Goal: Use online tool/utility: Utilize a website feature to perform a specific function

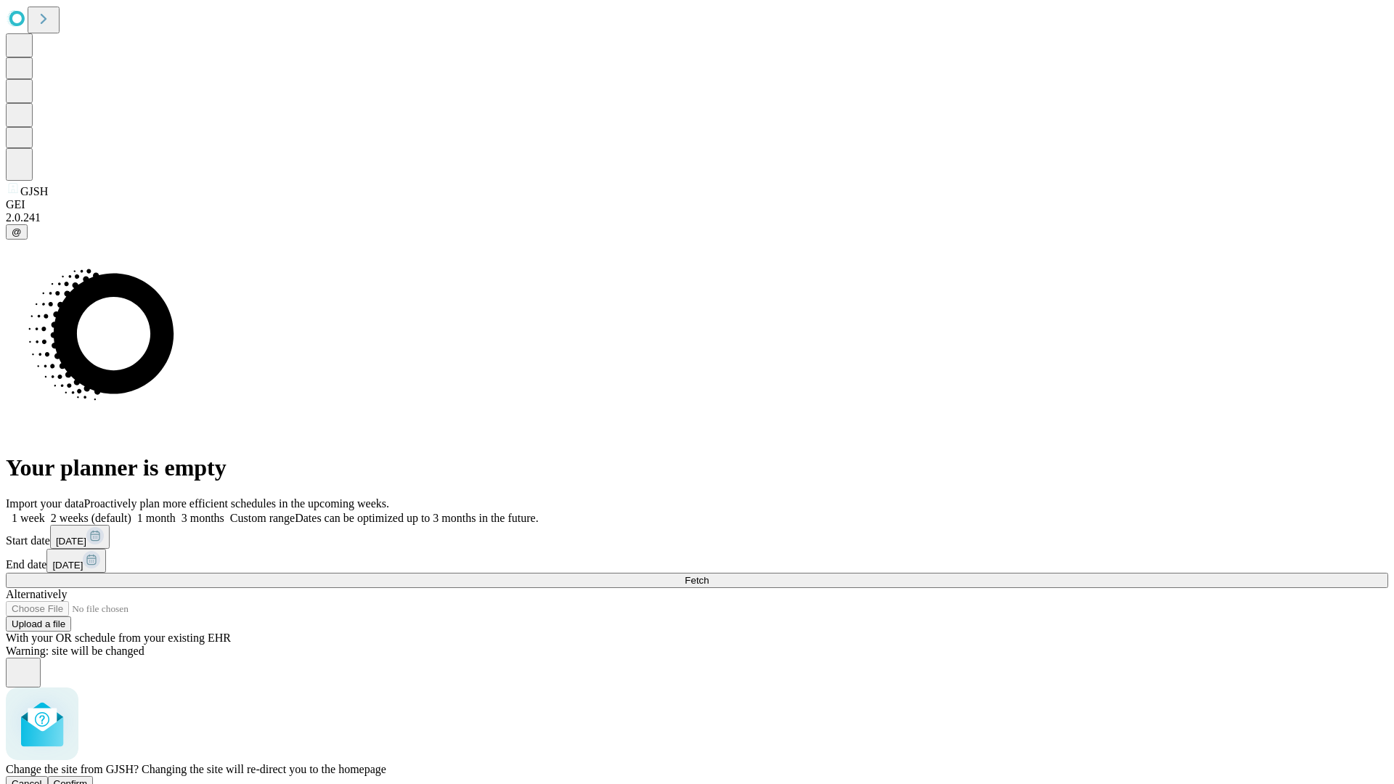
click at [88, 778] on span "Confirm" at bounding box center [71, 783] width 34 height 11
click at [176, 512] on label "1 month" at bounding box center [153, 518] width 44 height 12
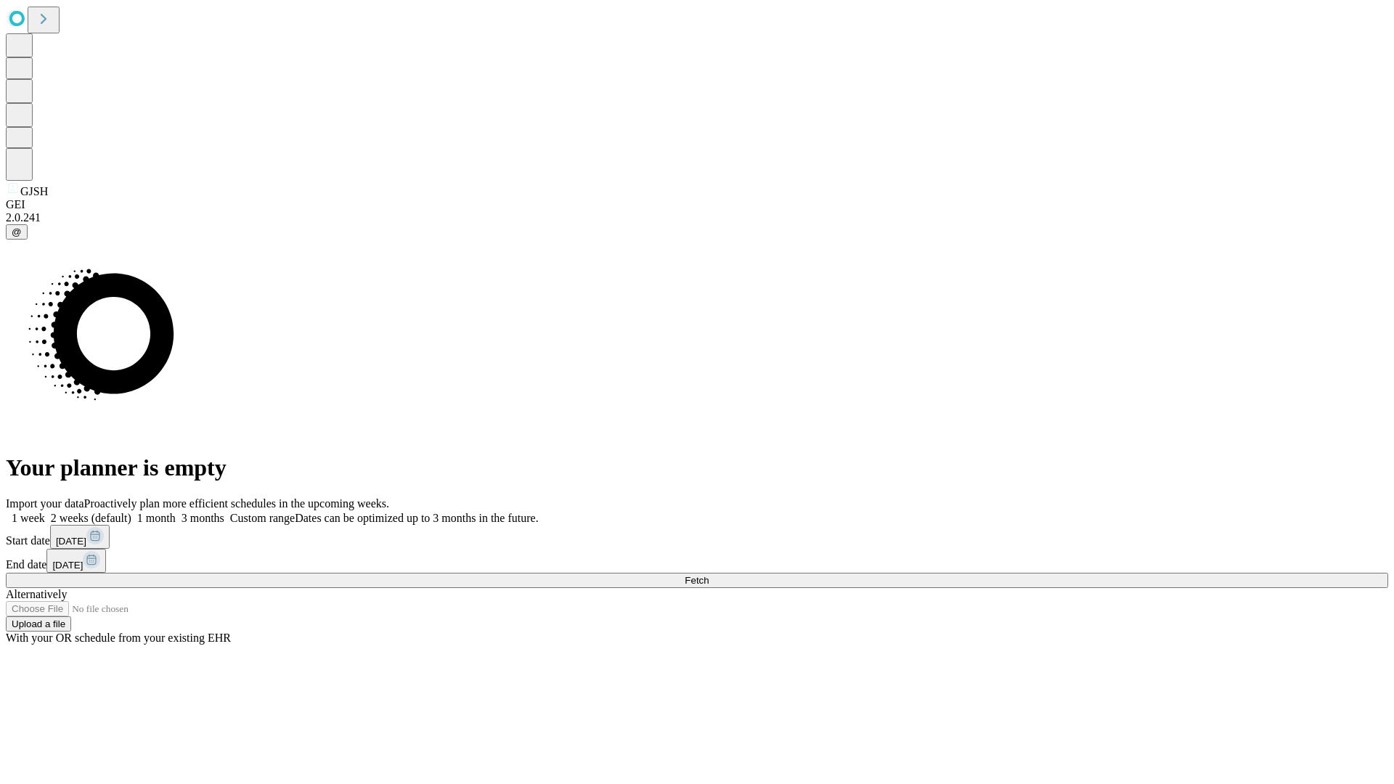
click at [708, 575] on span "Fetch" at bounding box center [696, 580] width 24 height 11
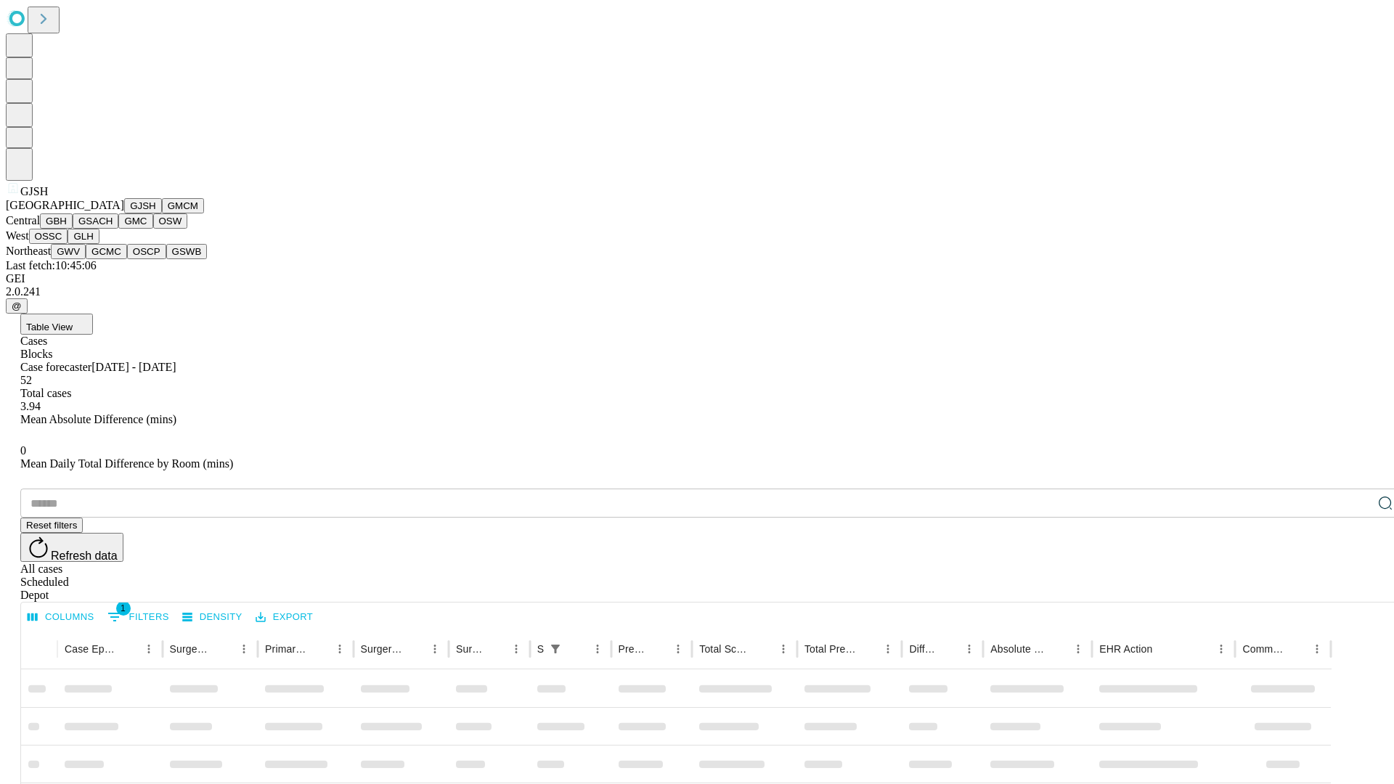
click at [162, 213] on button "GMCM" at bounding box center [183, 205] width 42 height 15
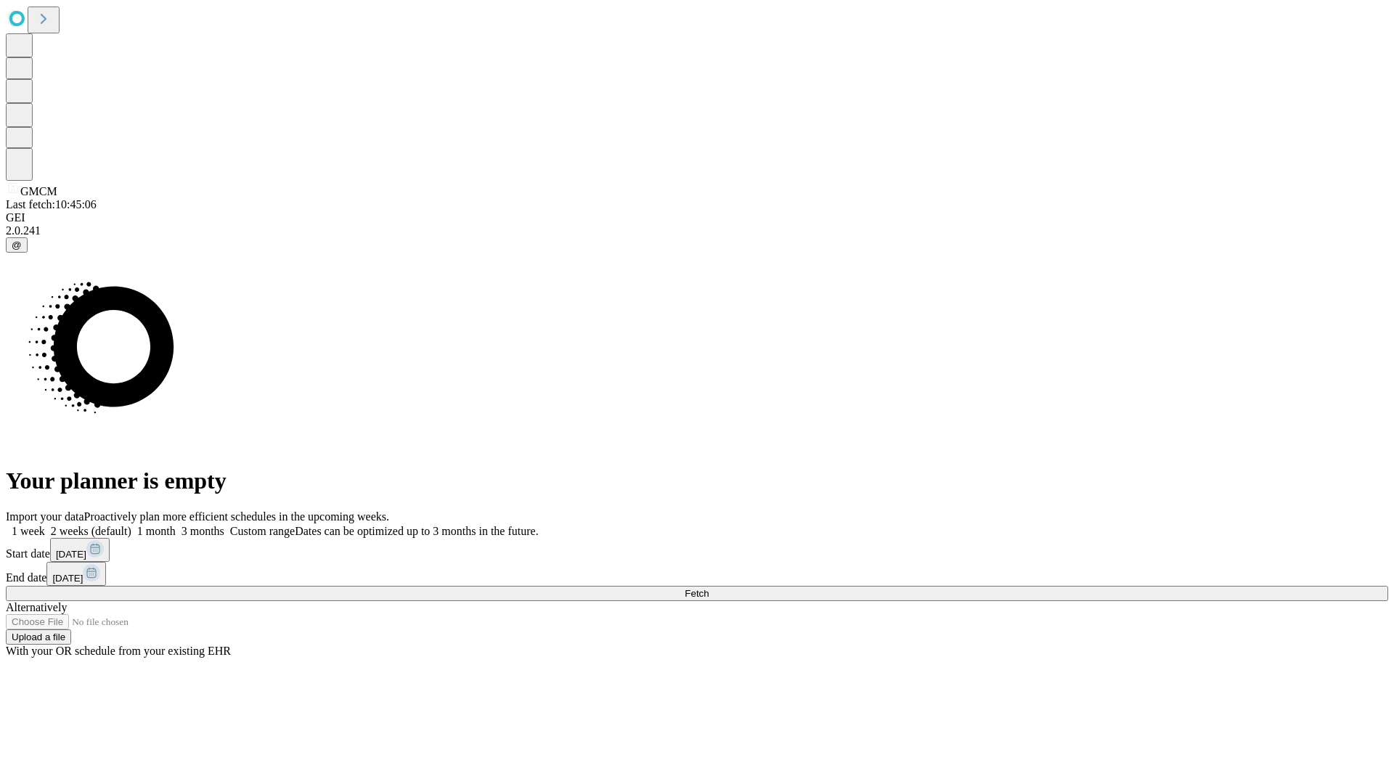
click at [176, 525] on label "1 month" at bounding box center [153, 531] width 44 height 12
click at [708, 588] on span "Fetch" at bounding box center [696, 593] width 24 height 11
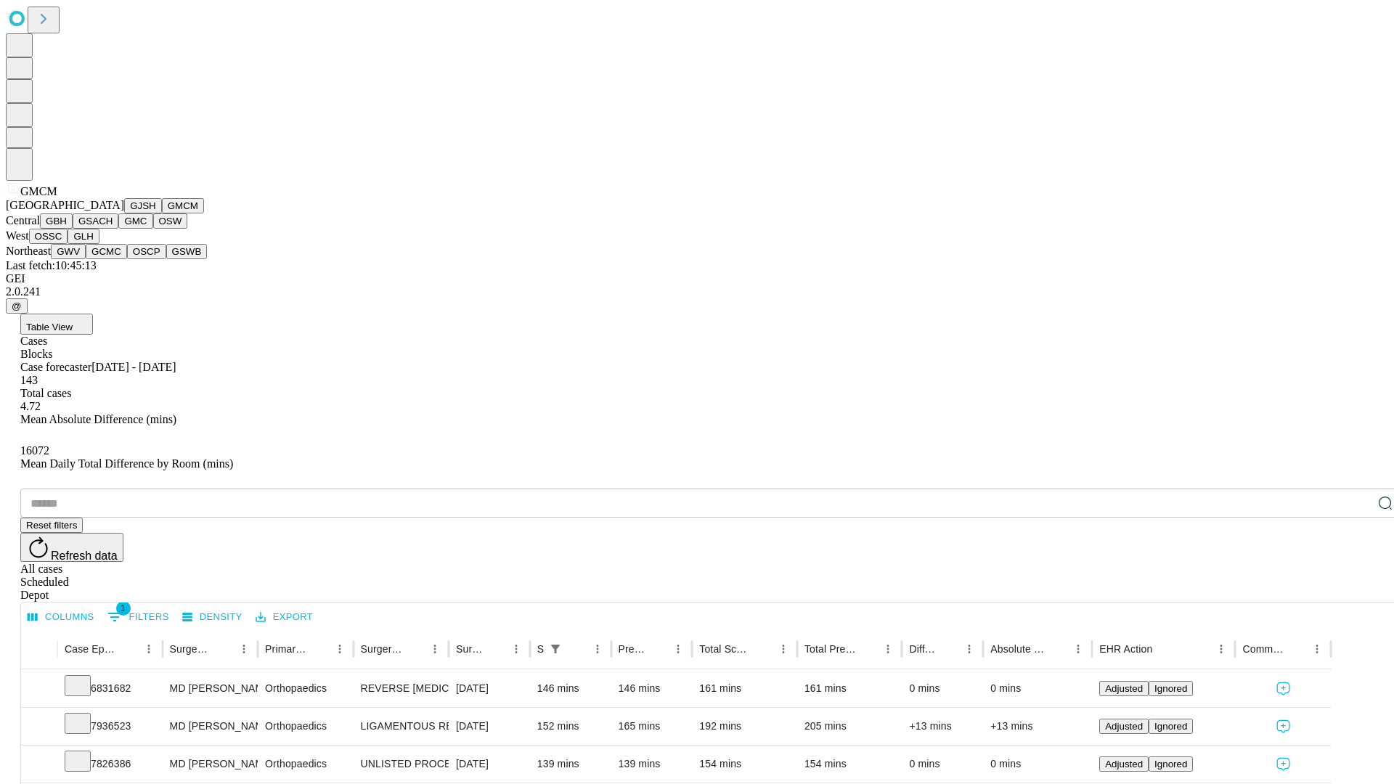
click at [73, 229] on button "GBH" at bounding box center [56, 220] width 33 height 15
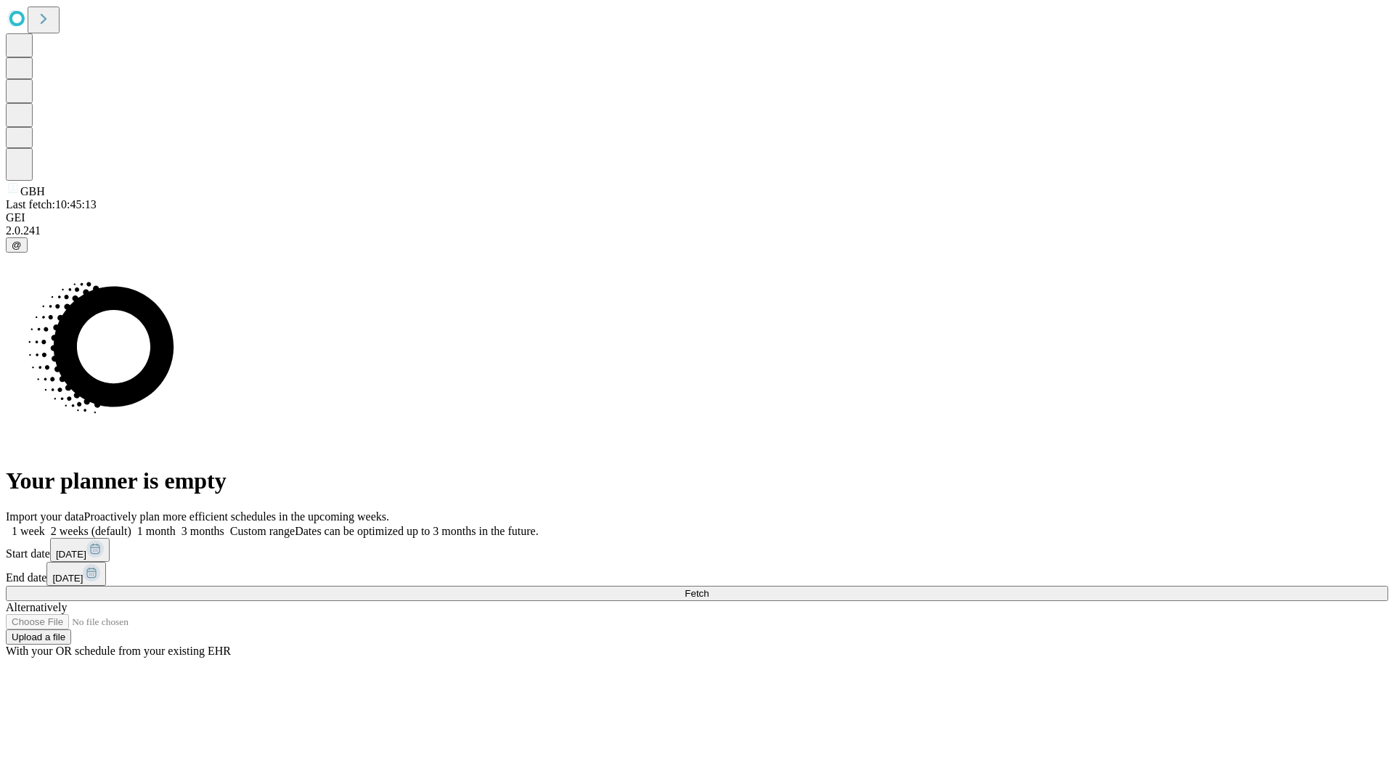
click at [176, 525] on label "1 month" at bounding box center [153, 531] width 44 height 12
click at [708, 588] on span "Fetch" at bounding box center [696, 593] width 24 height 11
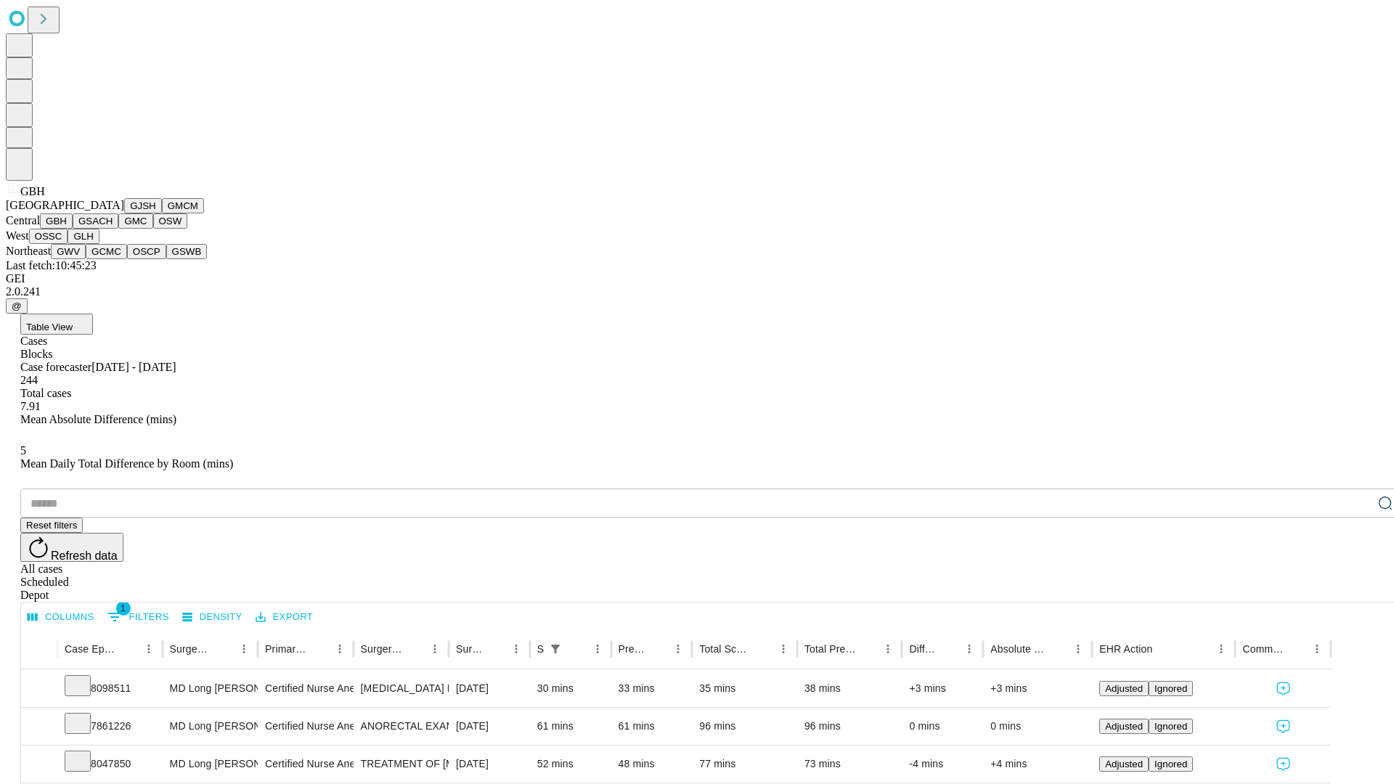
click at [112, 229] on button "GSACH" at bounding box center [96, 220] width 46 height 15
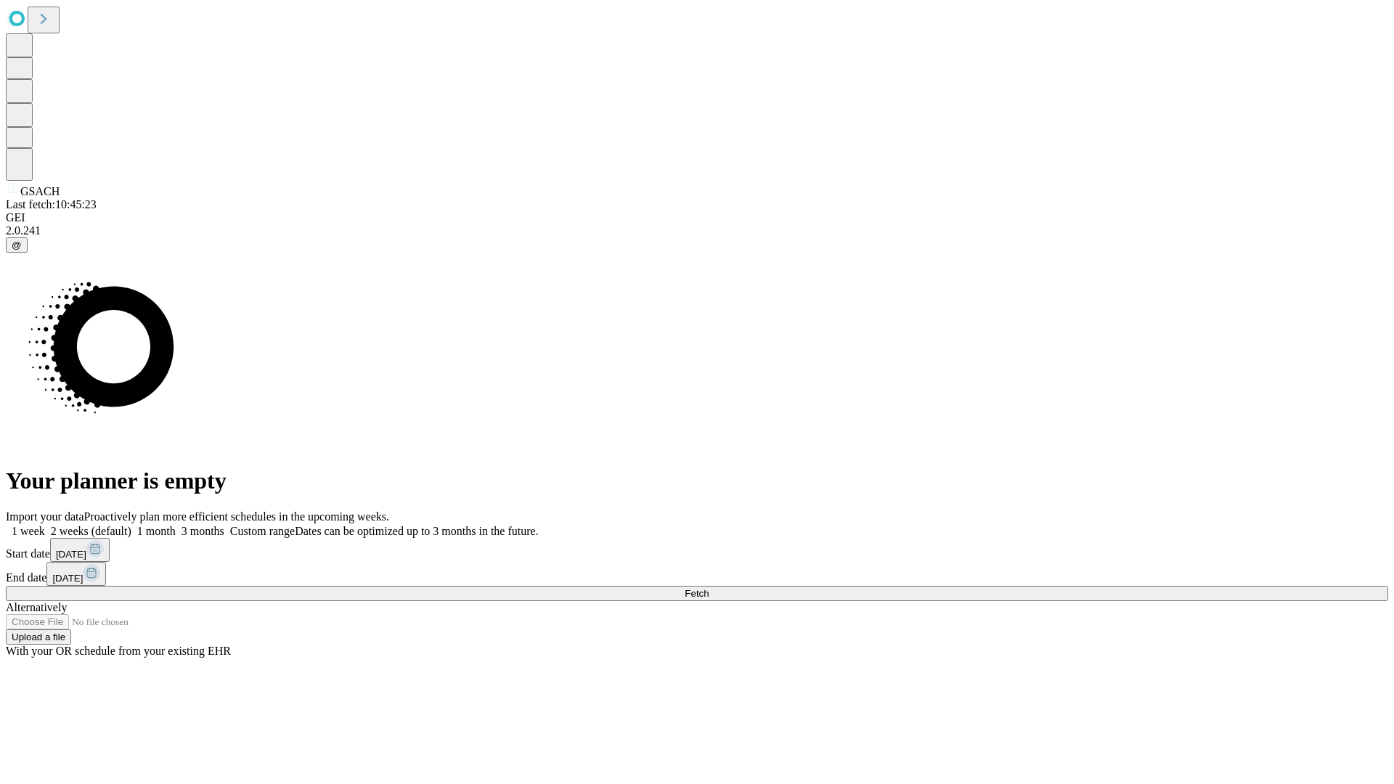
click at [176, 525] on label "1 month" at bounding box center [153, 531] width 44 height 12
click at [708, 588] on span "Fetch" at bounding box center [696, 593] width 24 height 11
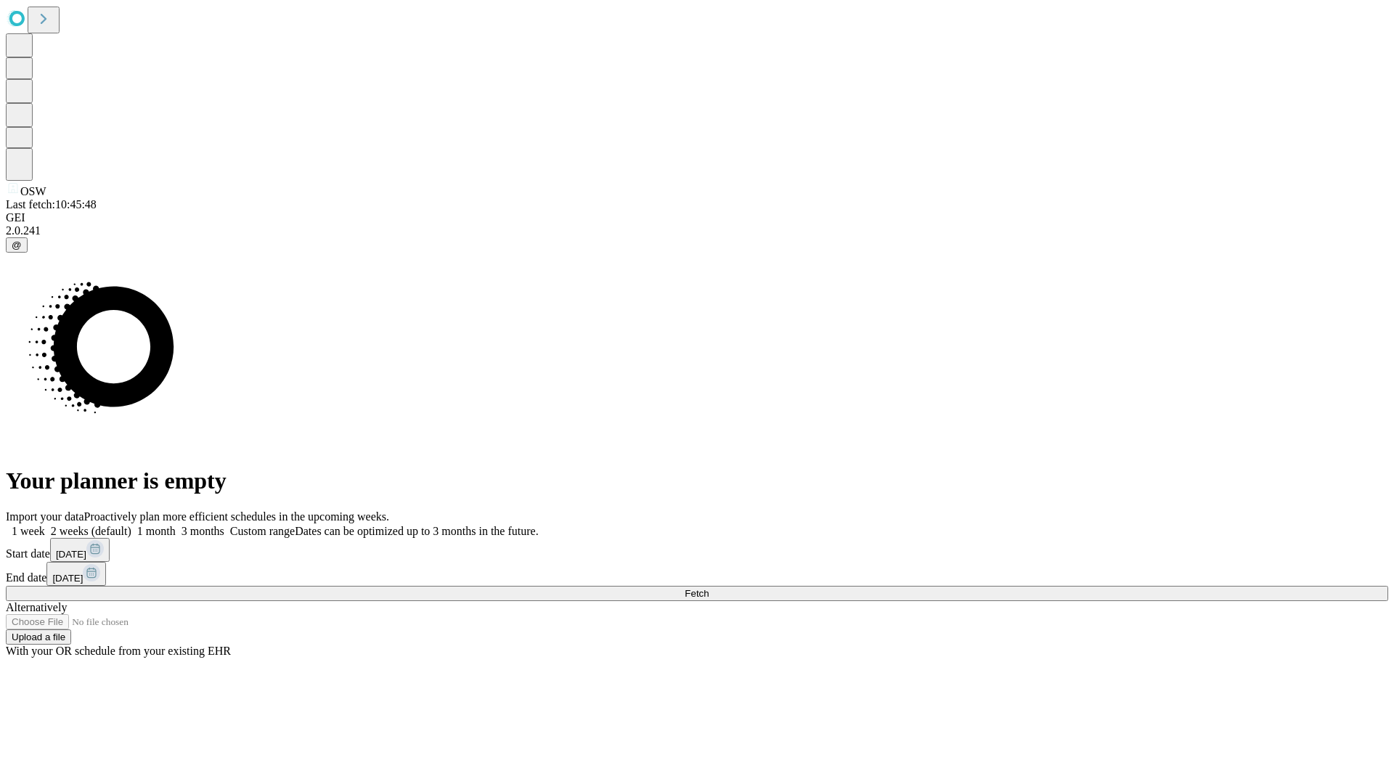
click at [176, 525] on label "1 month" at bounding box center [153, 531] width 44 height 12
click at [708, 588] on span "Fetch" at bounding box center [696, 593] width 24 height 11
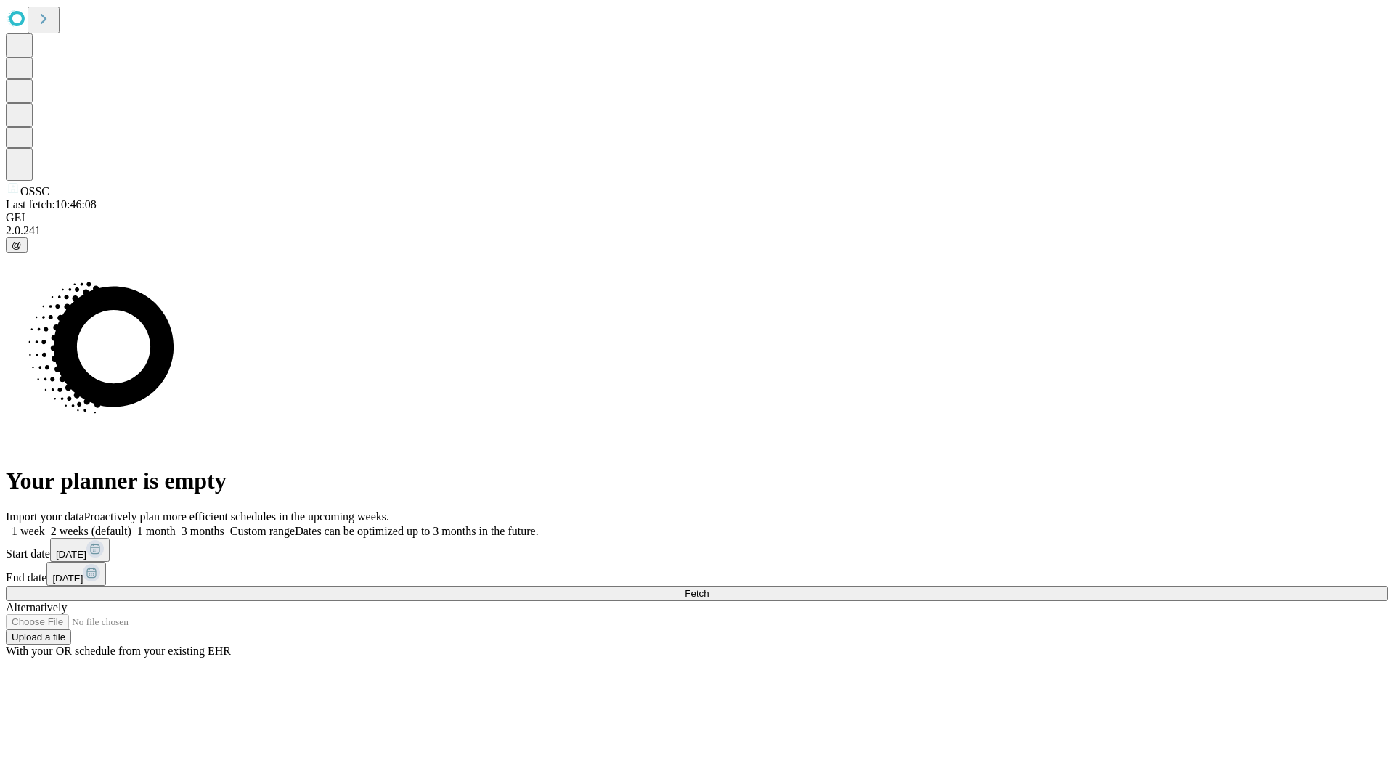
click at [176, 525] on label "1 month" at bounding box center [153, 531] width 44 height 12
click at [708, 588] on span "Fetch" at bounding box center [696, 593] width 24 height 11
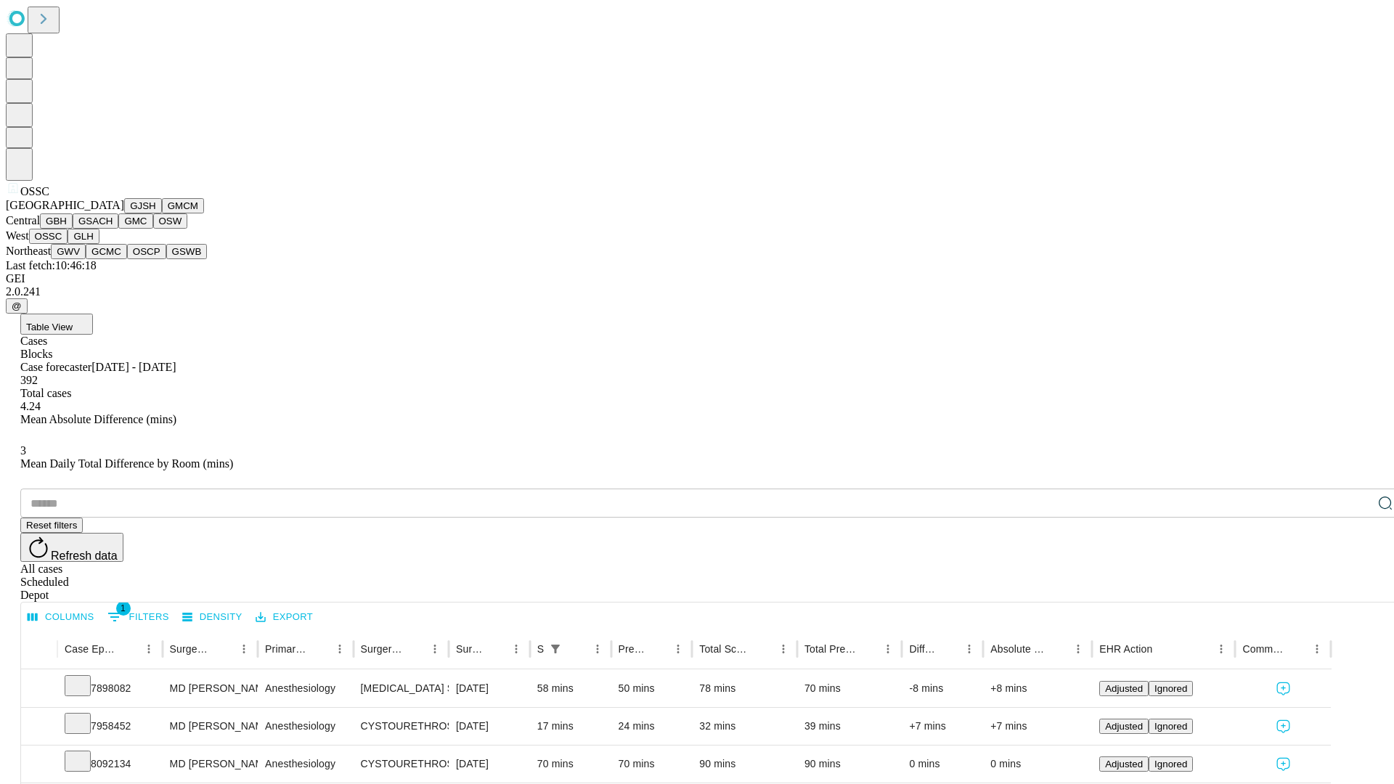
click at [99, 244] on button "GLH" at bounding box center [82, 236] width 31 height 15
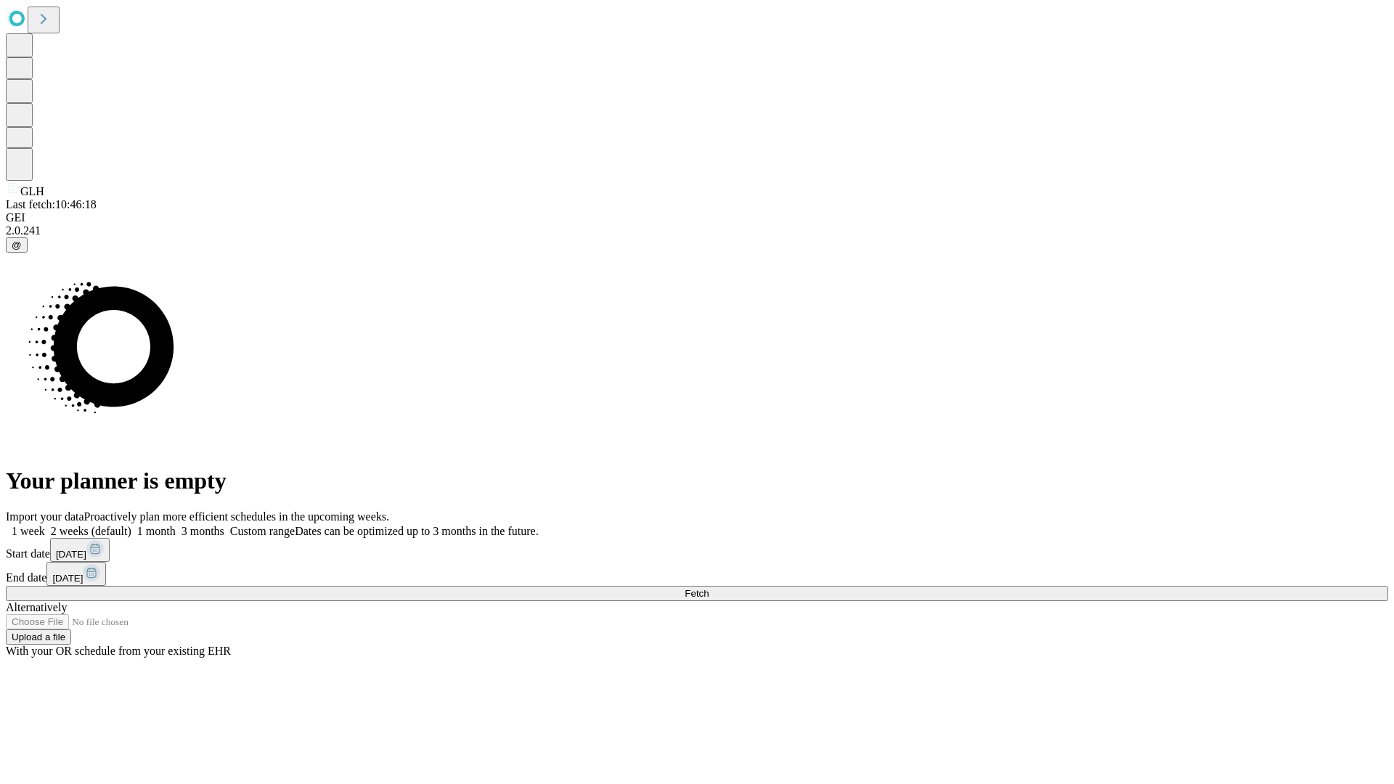
click at [176, 525] on label "1 month" at bounding box center [153, 531] width 44 height 12
click at [708, 588] on span "Fetch" at bounding box center [696, 593] width 24 height 11
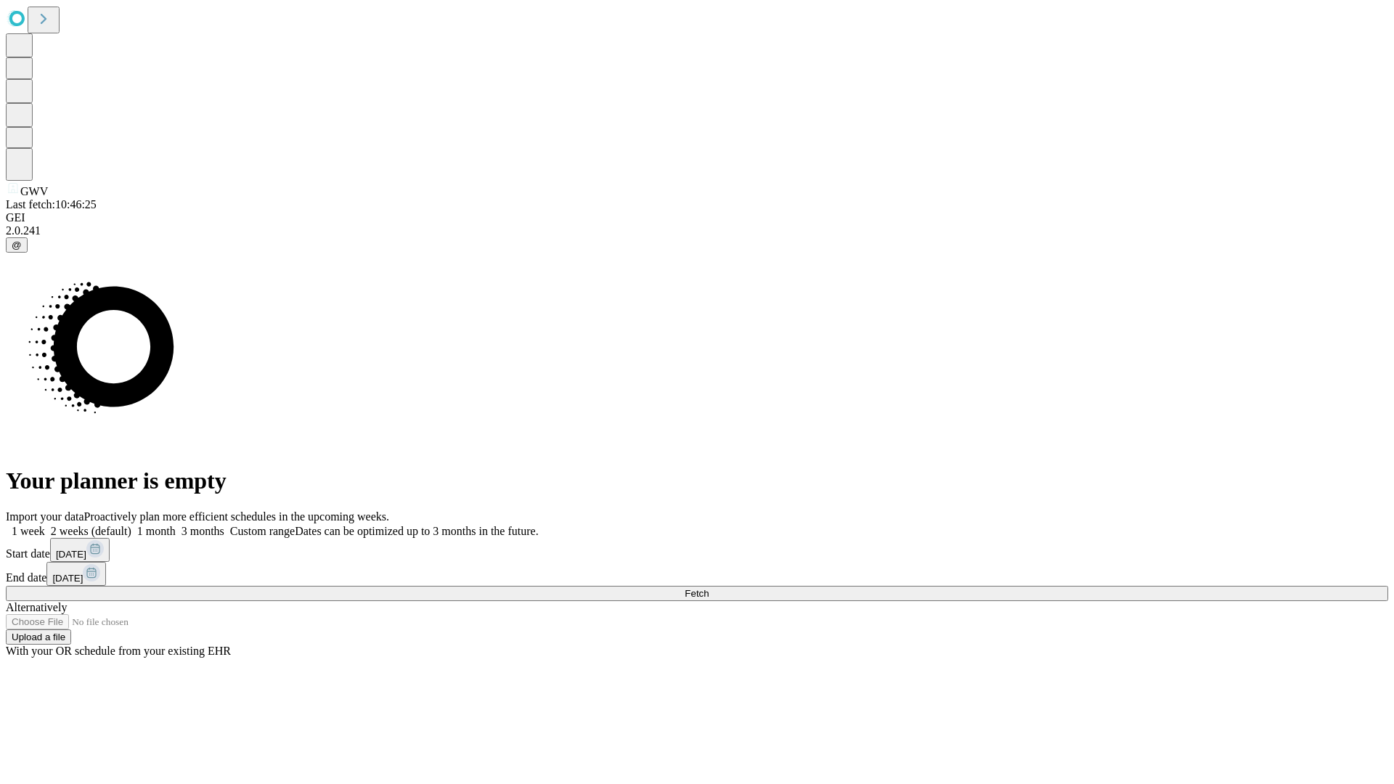
click at [176, 525] on label "1 month" at bounding box center [153, 531] width 44 height 12
click at [708, 588] on span "Fetch" at bounding box center [696, 593] width 24 height 11
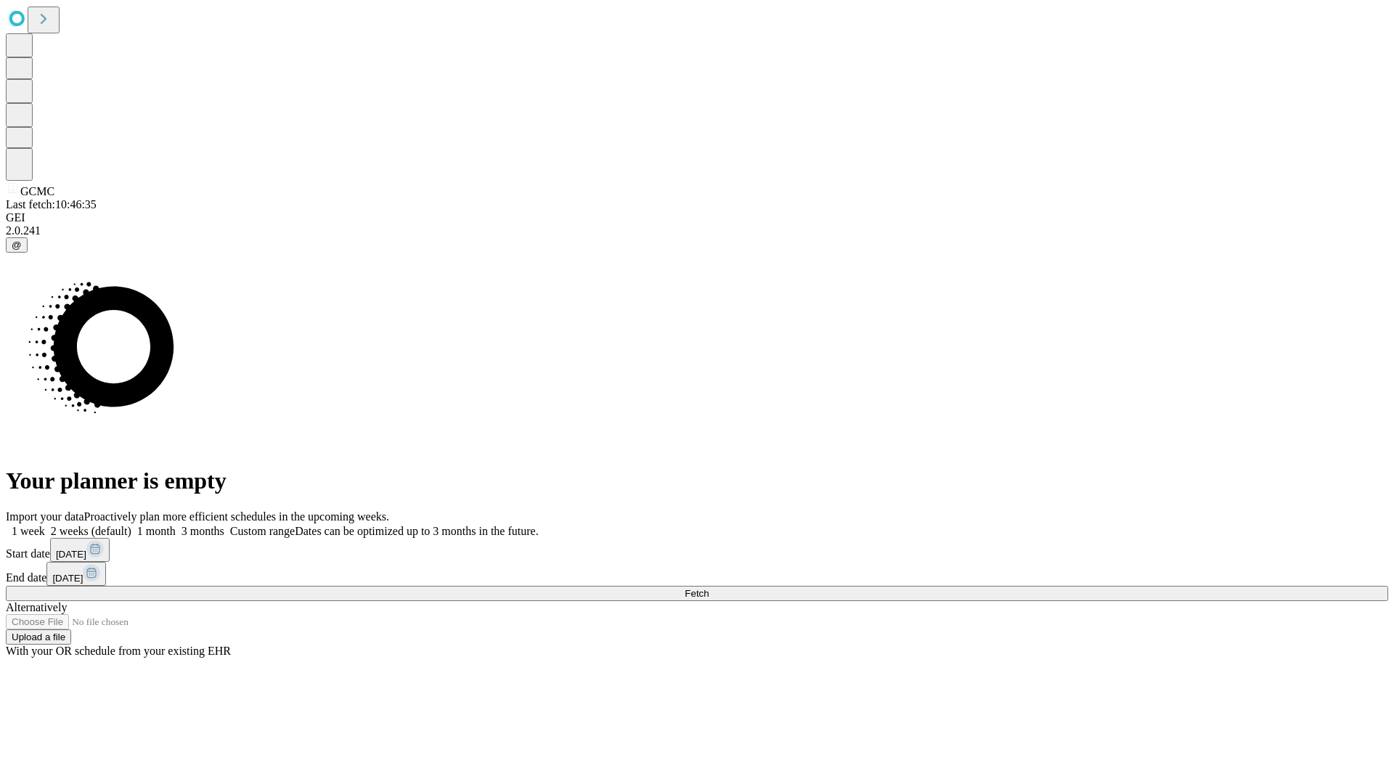
click at [708, 588] on span "Fetch" at bounding box center [696, 593] width 24 height 11
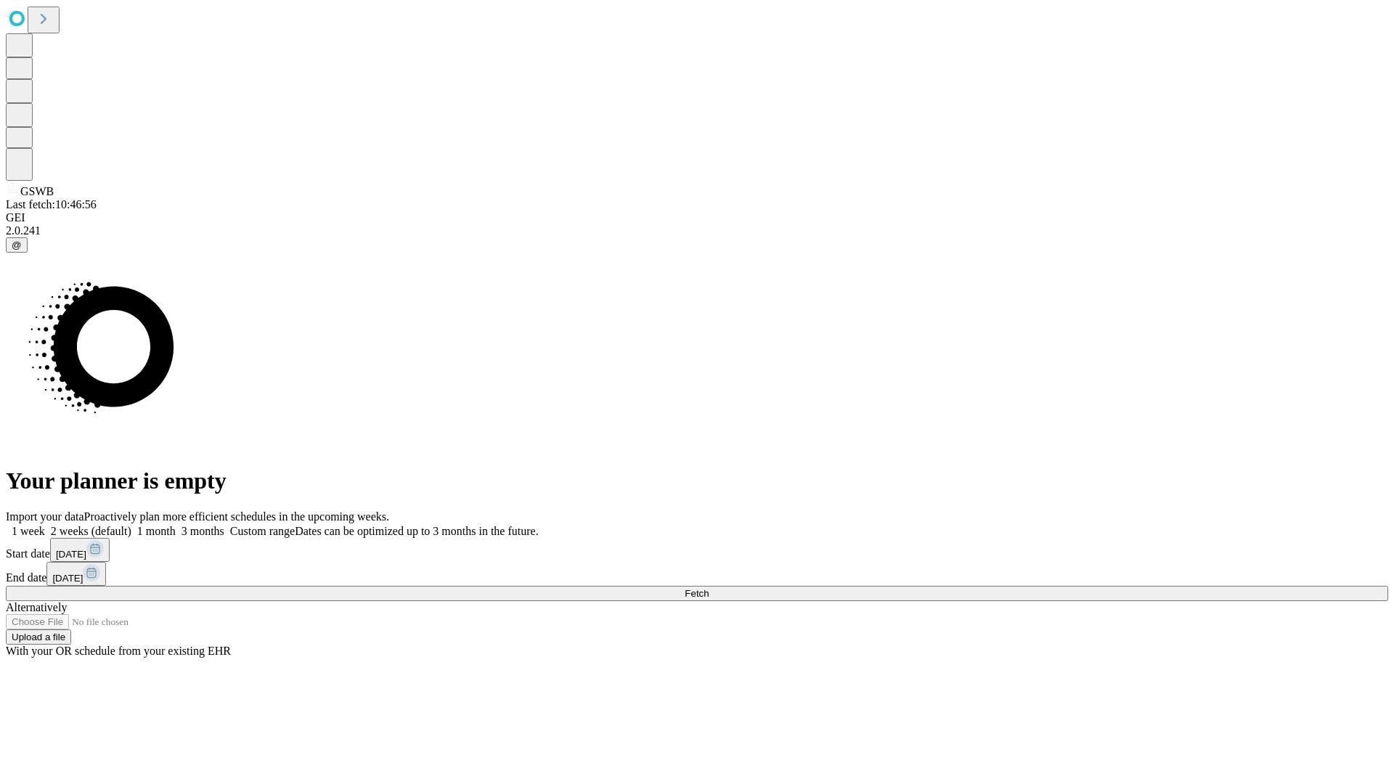
click at [176, 525] on label "1 month" at bounding box center [153, 531] width 44 height 12
click at [708, 588] on span "Fetch" at bounding box center [696, 593] width 24 height 11
